Goal: Check status: Check status

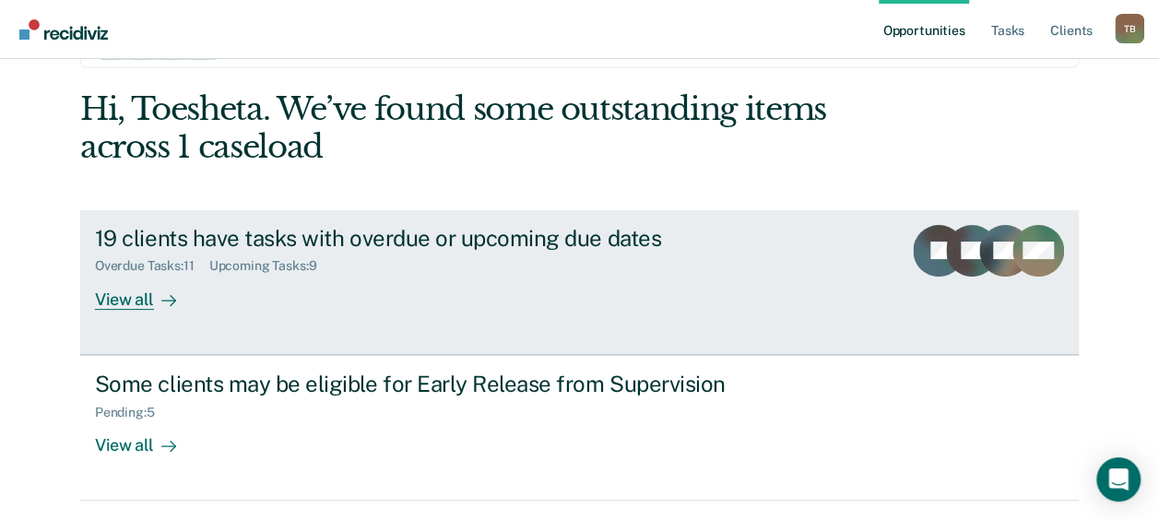
scroll to position [92, 0]
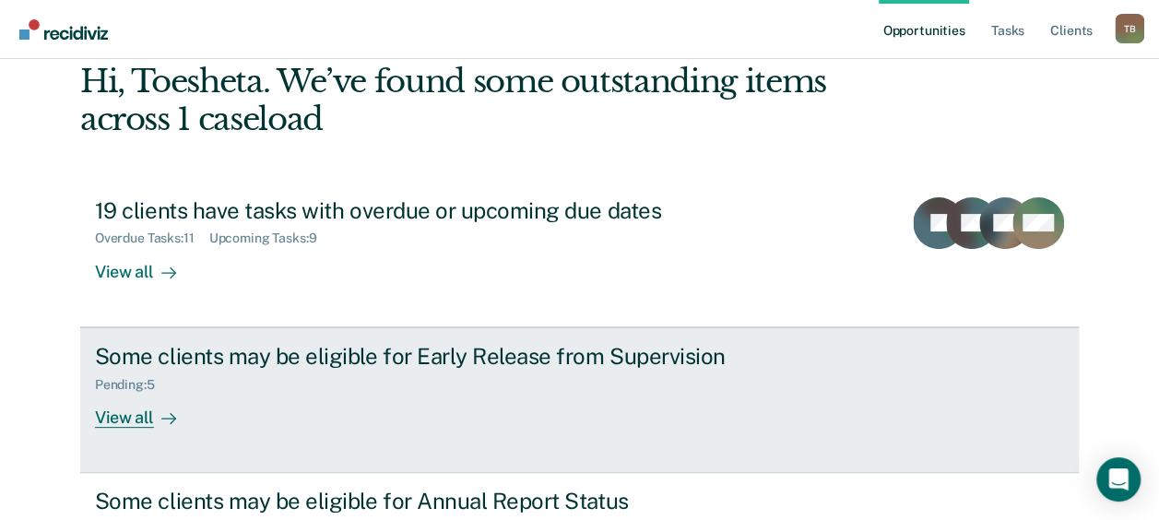
click at [139, 414] on div "View all" at bounding box center [146, 410] width 103 height 36
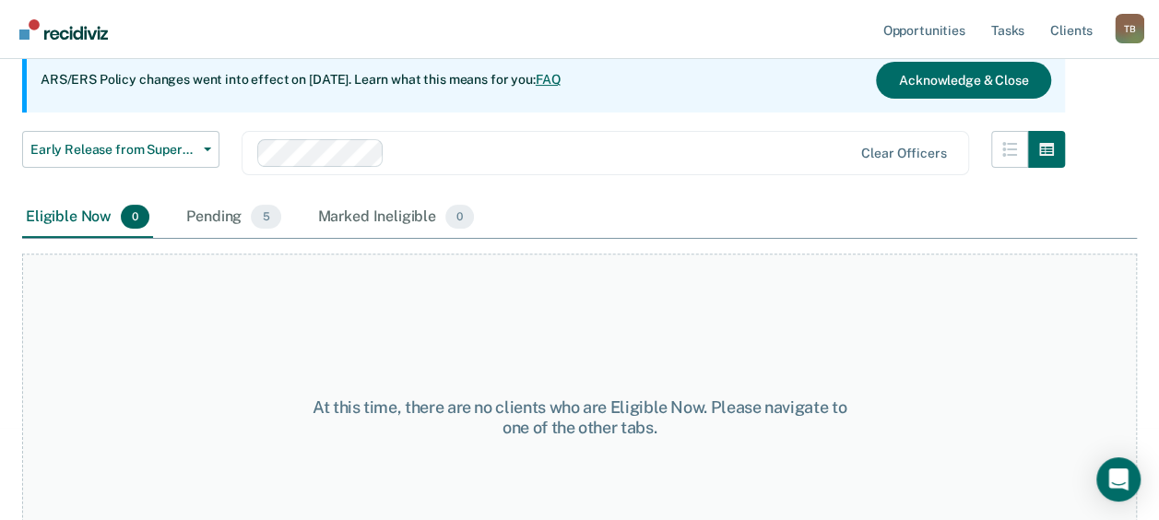
scroll to position [242, 0]
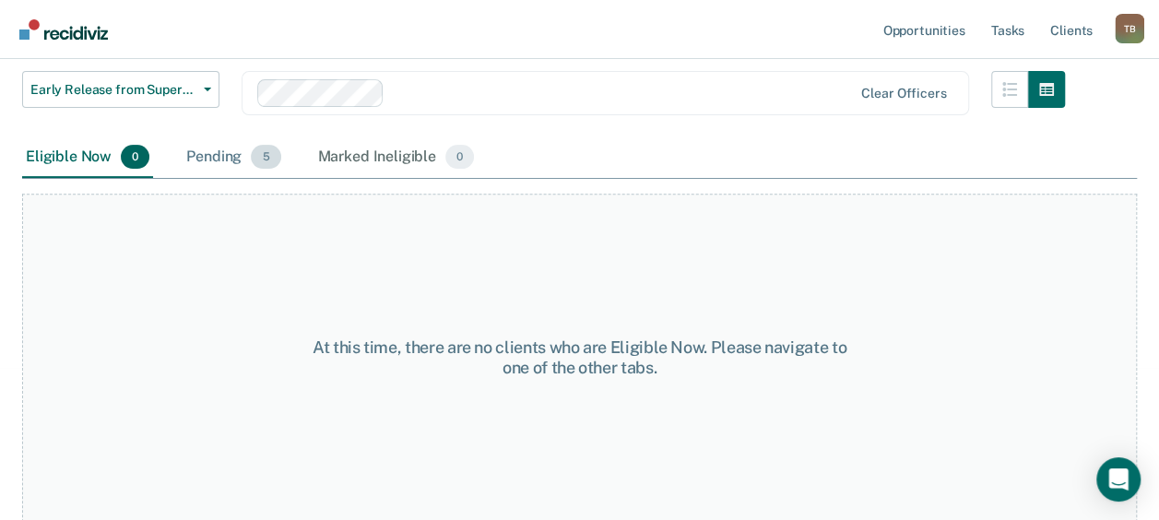
click at [219, 159] on div "Pending 5" at bounding box center [233, 157] width 101 height 41
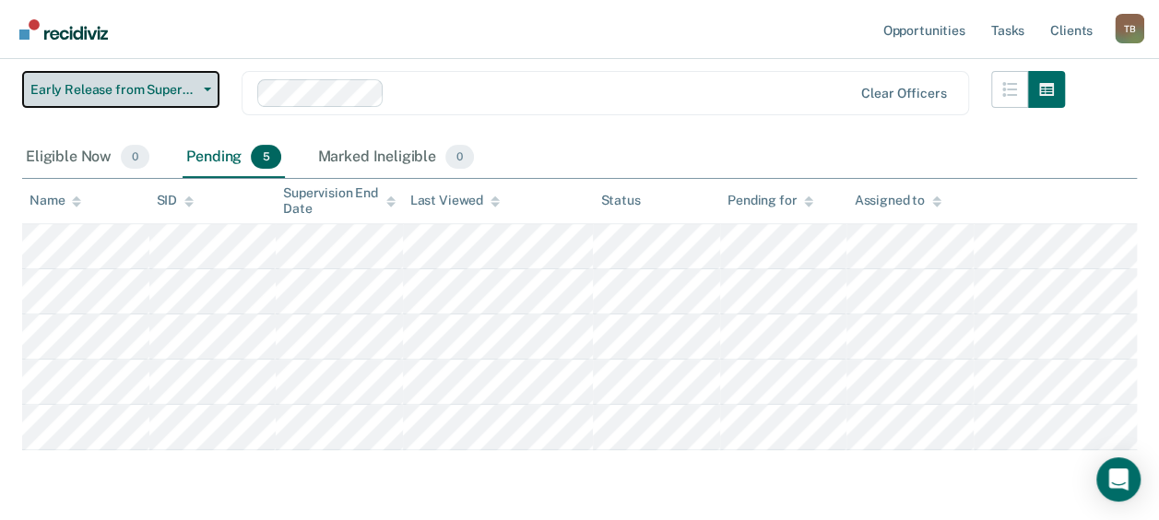
click at [206, 88] on icon "button" at bounding box center [207, 90] width 7 height 4
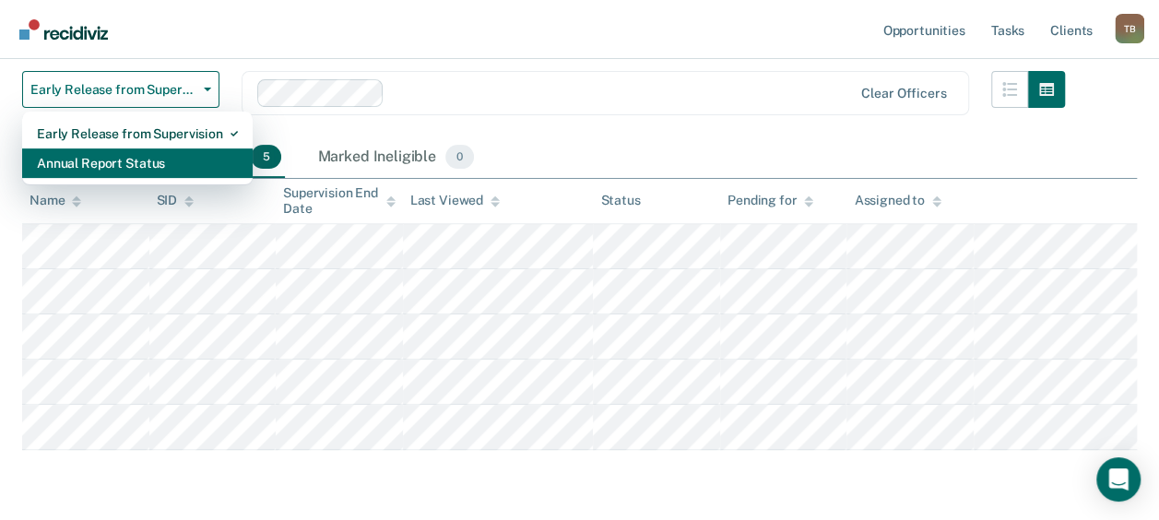
click at [170, 164] on div "Annual Report Status" at bounding box center [137, 162] width 201 height 29
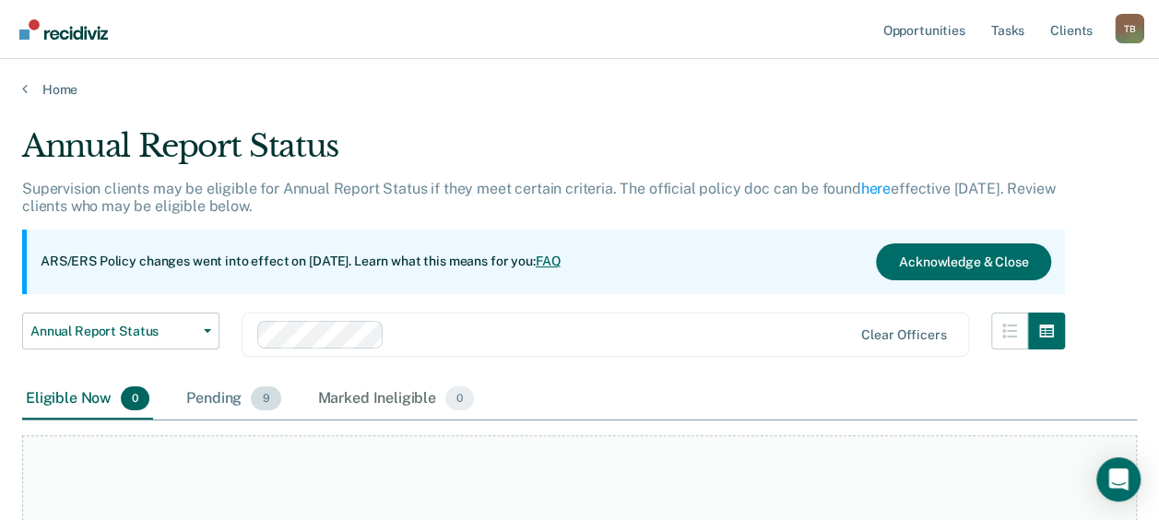
click at [214, 400] on div "Pending 9" at bounding box center [233, 399] width 101 height 41
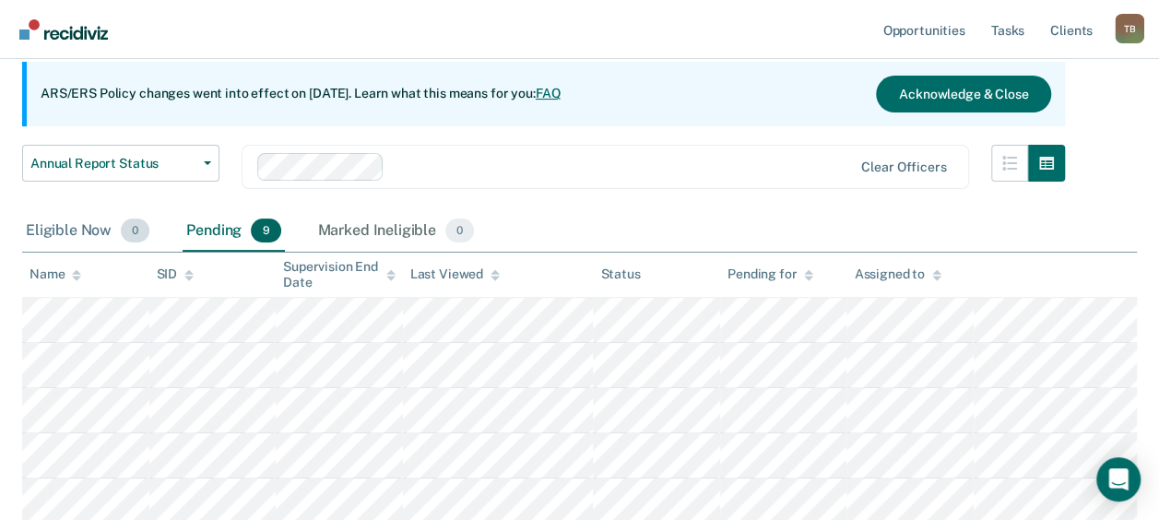
scroll to position [206, 0]
